Goal: Find specific page/section: Find specific page/section

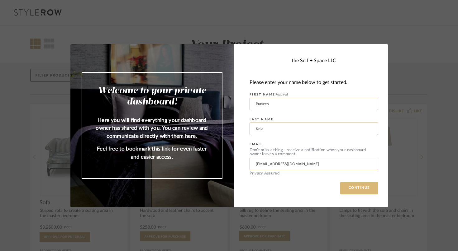
click at [349, 188] on button "CONTINUE" at bounding box center [359, 188] width 38 height 12
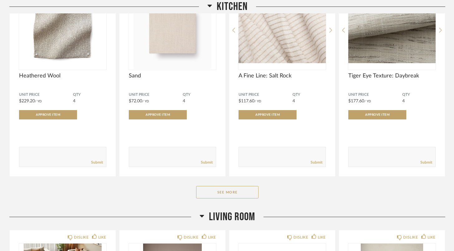
scroll to position [2142, 0]
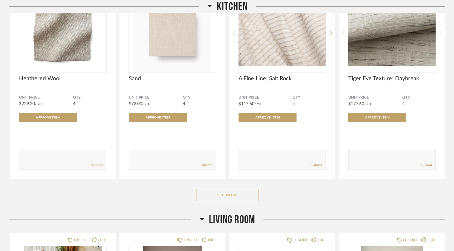
click at [250, 193] on button "See More" at bounding box center [227, 195] width 62 height 12
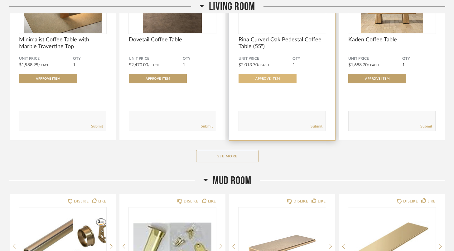
scroll to position [3252, 0]
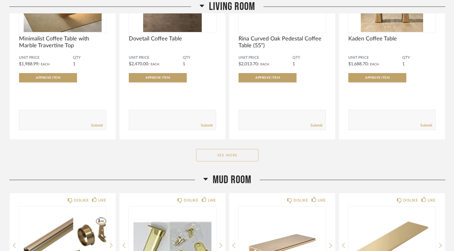
click at [241, 155] on button "See More" at bounding box center [227, 155] width 62 height 12
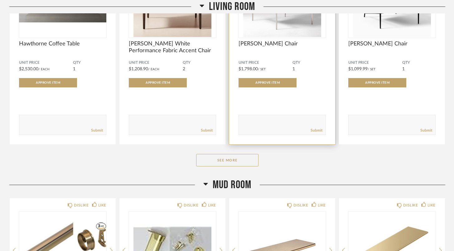
scroll to position [4058, 0]
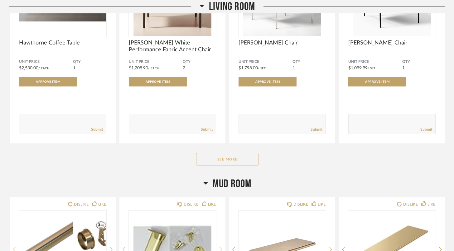
click at [238, 160] on button "See More" at bounding box center [227, 159] width 62 height 12
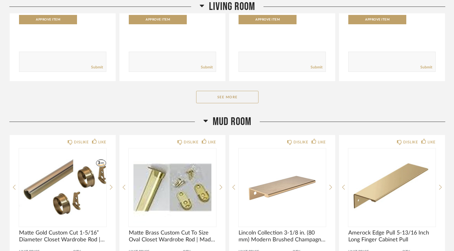
scroll to position [4936, 0]
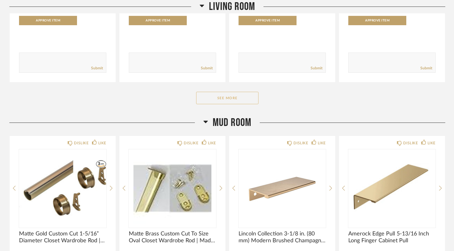
click at [238, 98] on button "See More" at bounding box center [227, 98] width 62 height 12
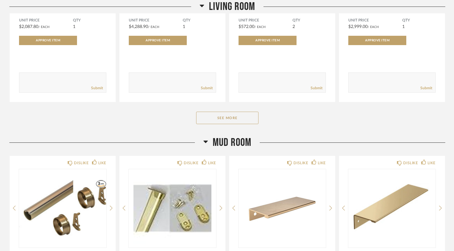
scroll to position [5762, 0]
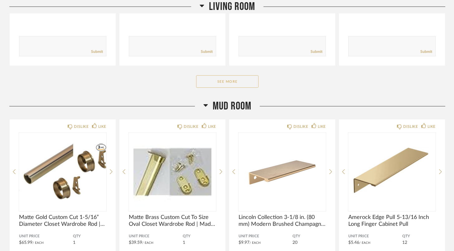
click at [237, 80] on button "See More" at bounding box center [227, 81] width 62 height 12
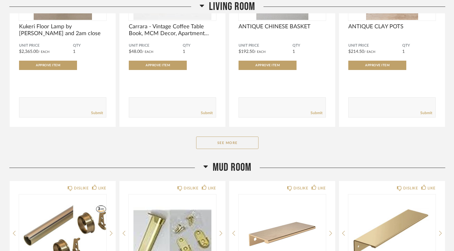
scroll to position [6511, 0]
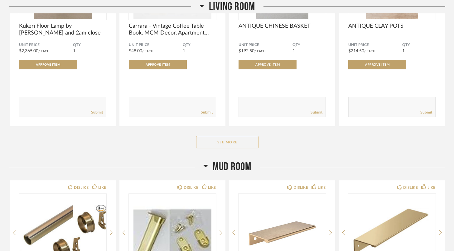
click at [223, 144] on button "See More" at bounding box center [227, 142] width 62 height 12
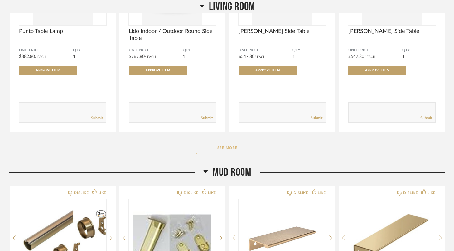
scroll to position [7319, 0]
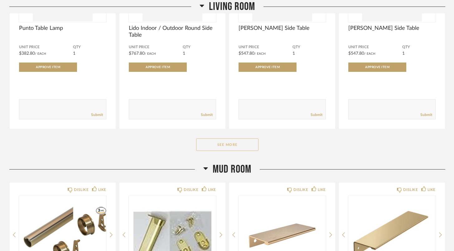
click at [223, 143] on button "See More" at bounding box center [227, 145] width 62 height 12
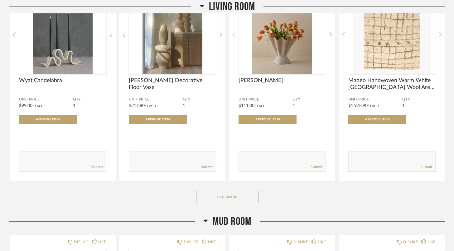
scroll to position [8086, 0]
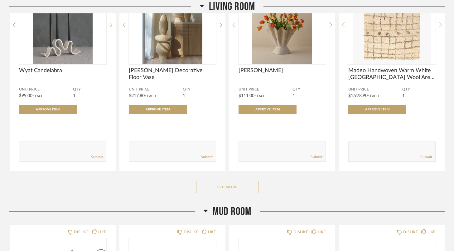
click at [221, 188] on button "See More" at bounding box center [227, 187] width 62 height 12
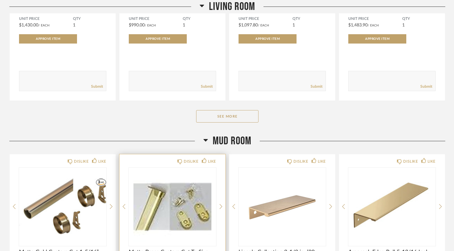
scroll to position [8967, 0]
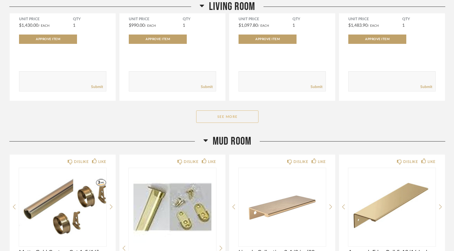
click at [235, 117] on button "See More" at bounding box center [227, 117] width 62 height 12
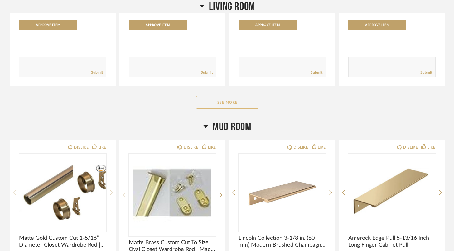
scroll to position [9811, 0]
click at [237, 102] on button "See More" at bounding box center [227, 102] width 62 height 12
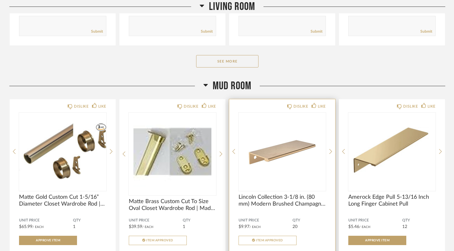
scroll to position [10657, 0]
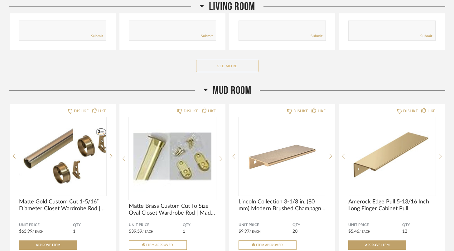
click at [244, 66] on button "See More" at bounding box center [227, 66] width 62 height 12
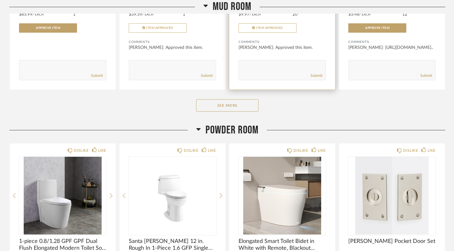
scroll to position [11089, 0]
